Goal: Entertainment & Leisure: Consume media (video, audio)

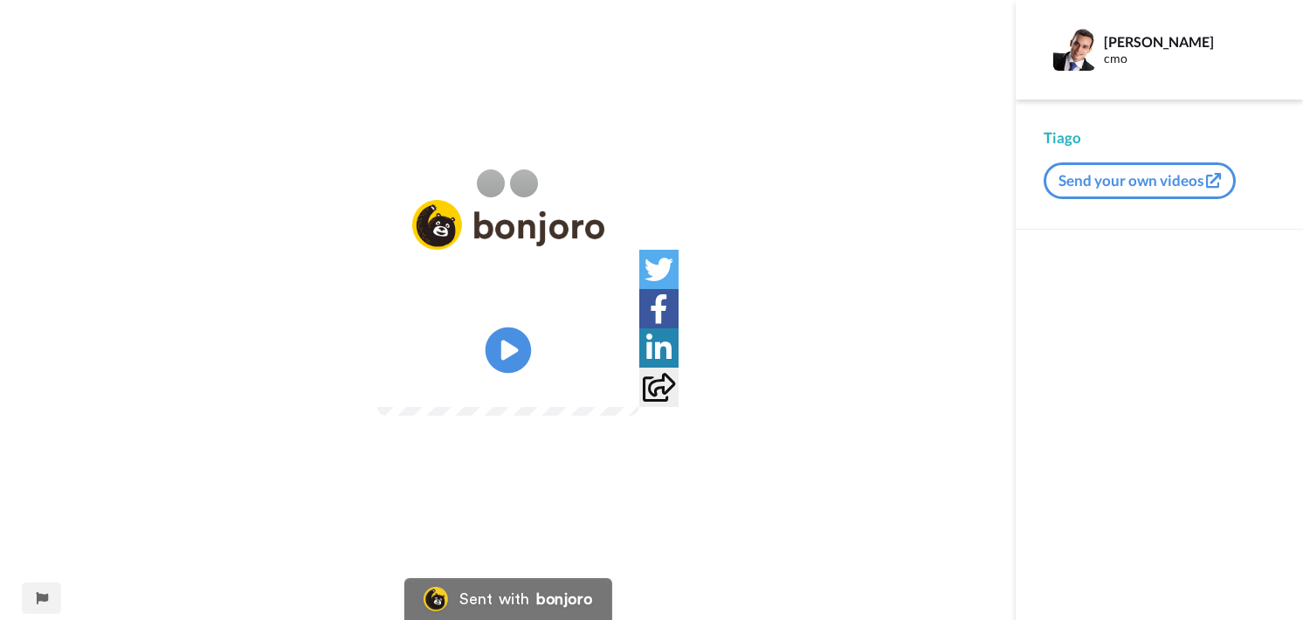
click at [509, 347] on icon "Play/Pause" at bounding box center [508, 350] width 46 height 83
click at [546, 416] on video at bounding box center [508, 350] width 262 height 131
click at [639, 416] on video at bounding box center [508, 350] width 262 height 131
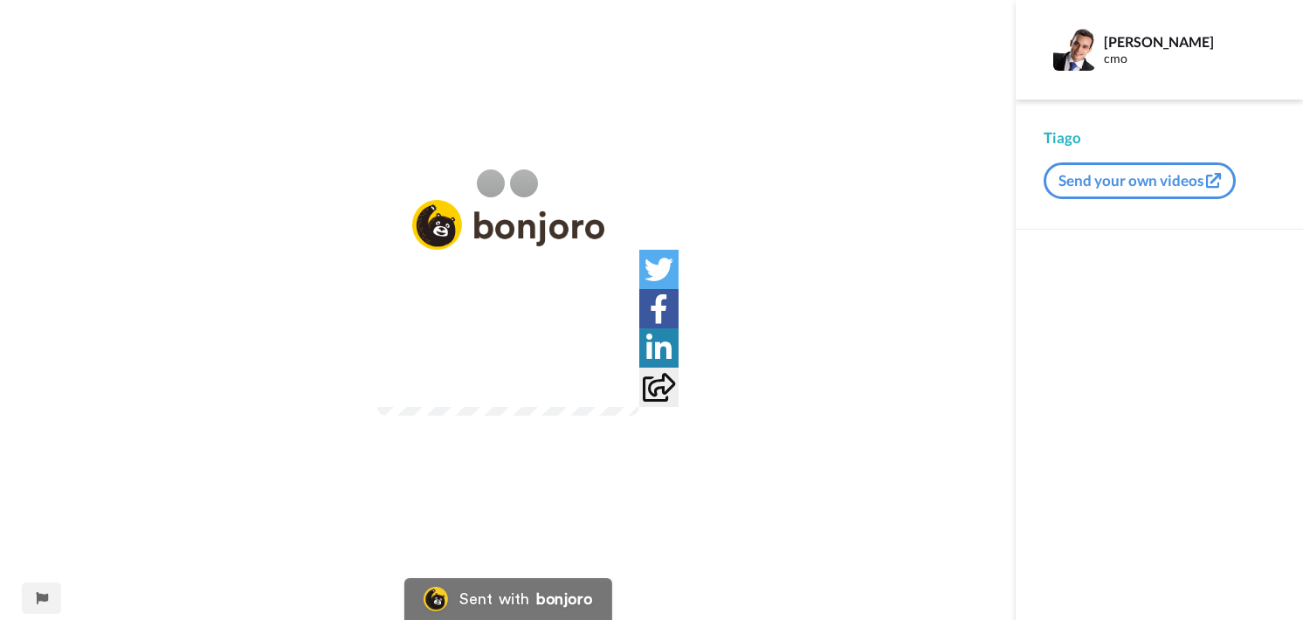
drag, startPoint x: 679, startPoint y: 265, endPoint x: 642, endPoint y: 257, distance: 38.4
click at [639, 285] on video at bounding box center [508, 350] width 262 height 131
click at [541, 406] on video at bounding box center [508, 350] width 262 height 131
click at [567, 352] on video at bounding box center [508, 350] width 262 height 131
click at [497, 322] on icon "Play/Pause" at bounding box center [508, 350] width 46 height 83
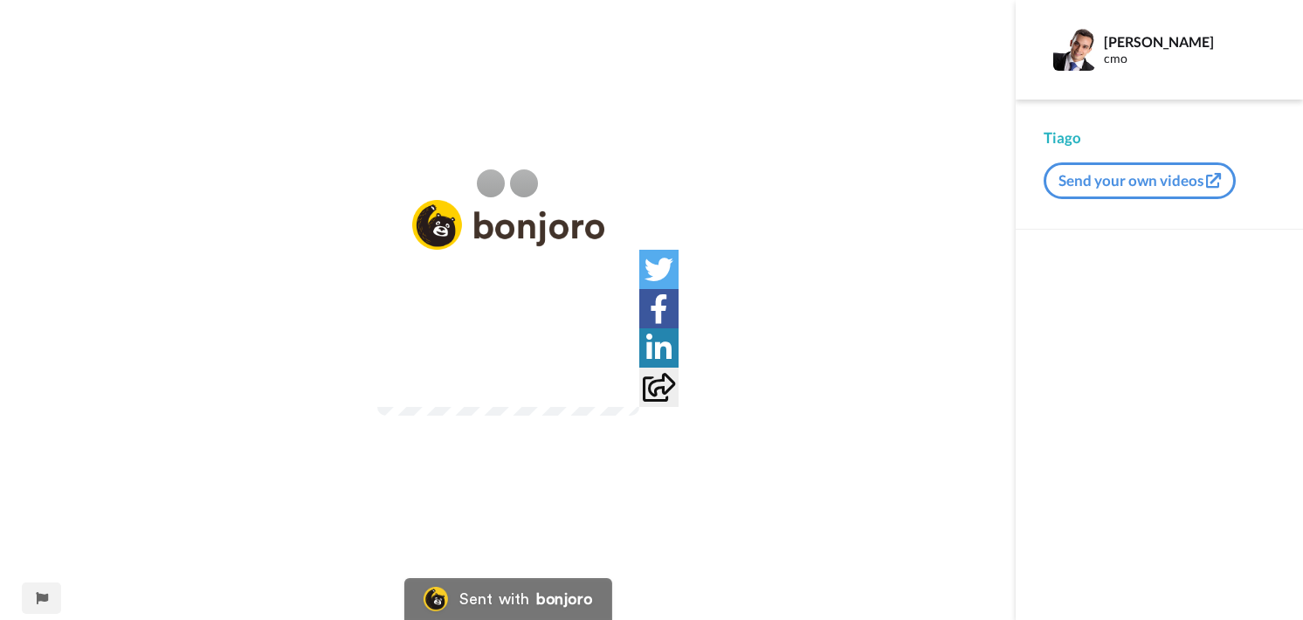
click at [623, 391] on img at bounding box center [614, 382] width 18 height 18
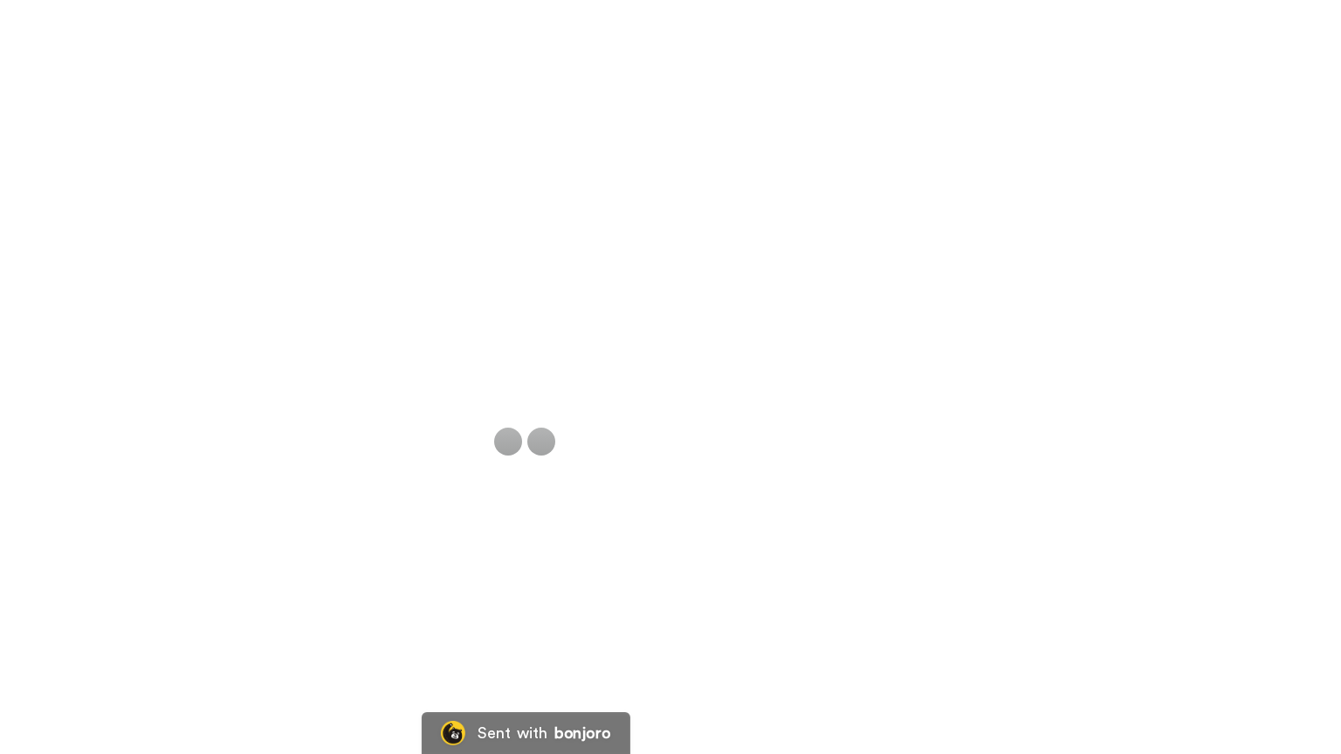
click at [734, 619] on video at bounding box center [670, 377] width 1341 height 754
click at [768, 619] on video at bounding box center [670, 377] width 1341 height 754
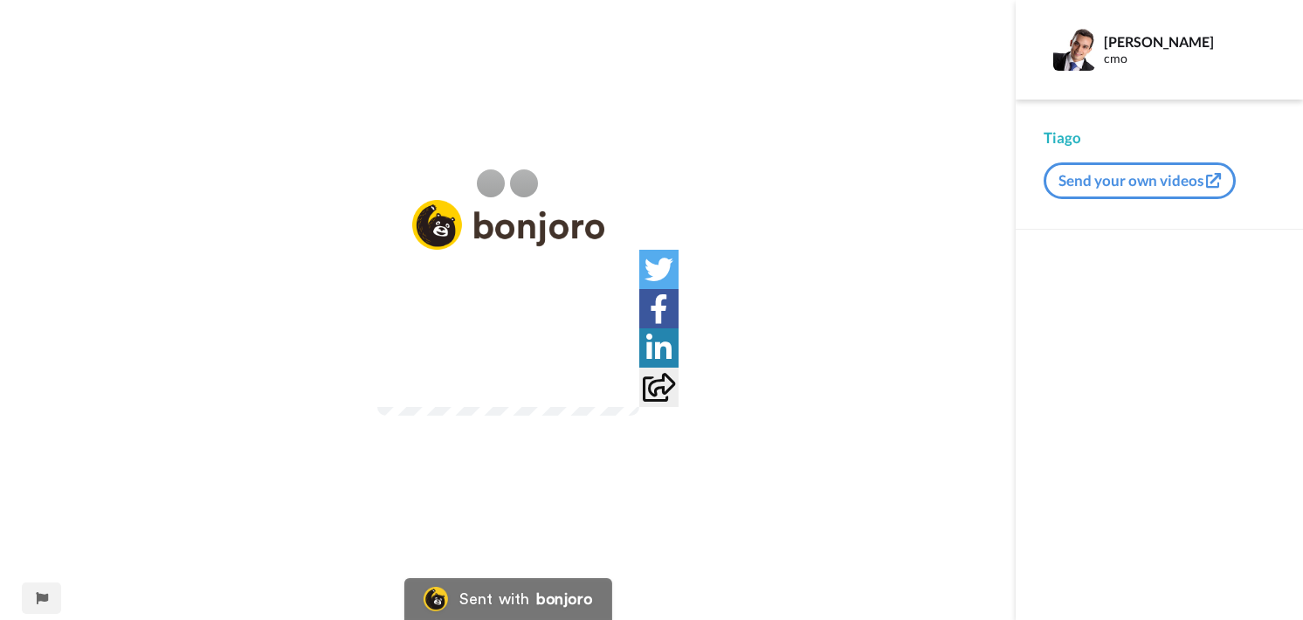
click at [575, 403] on video at bounding box center [508, 350] width 262 height 131
click at [515, 369] on icon at bounding box center [508, 350] width 46 height 46
